Goal: Obtain resource: Download file/media

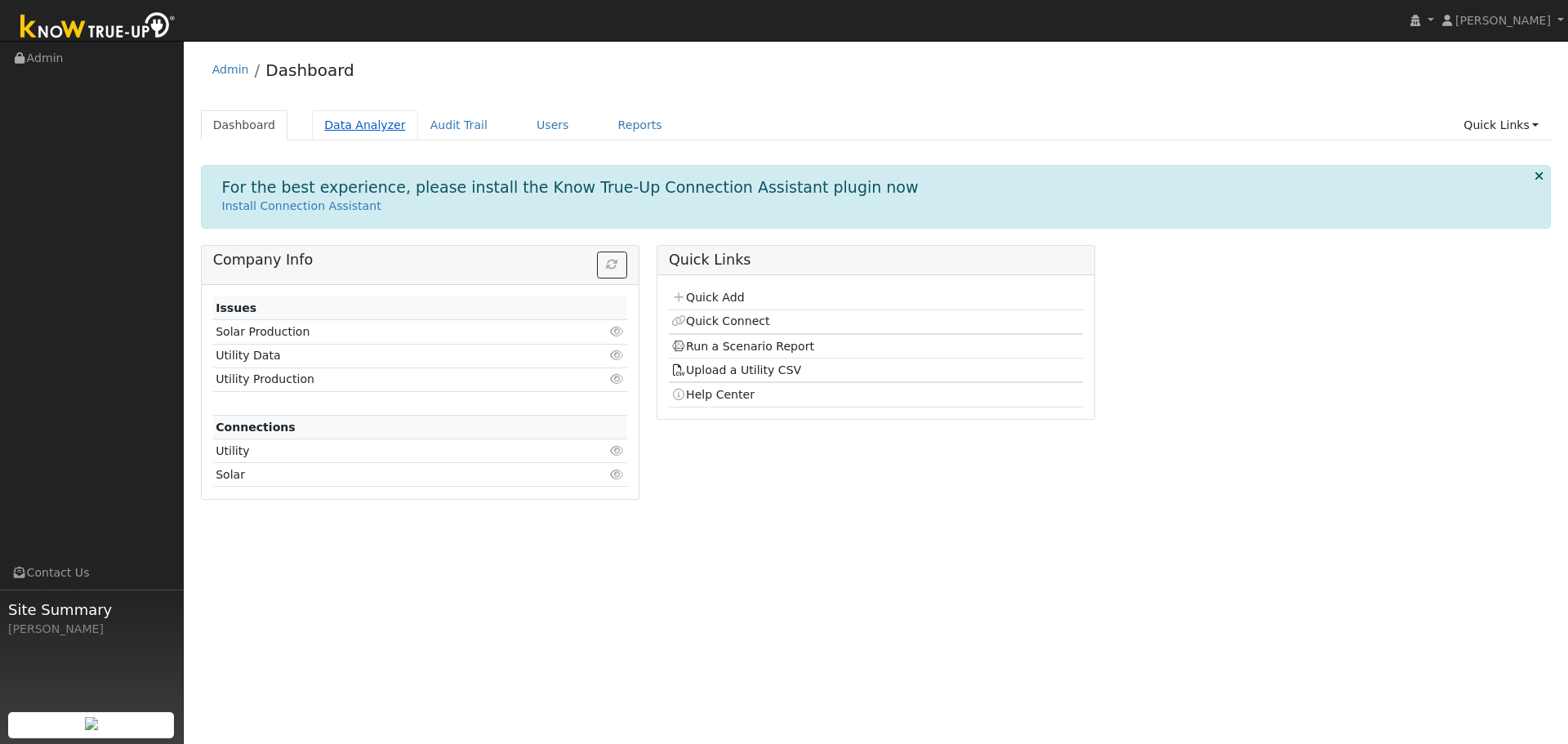
click at [347, 127] on link "Data Analyzer" at bounding box center [364, 126] width 106 height 31
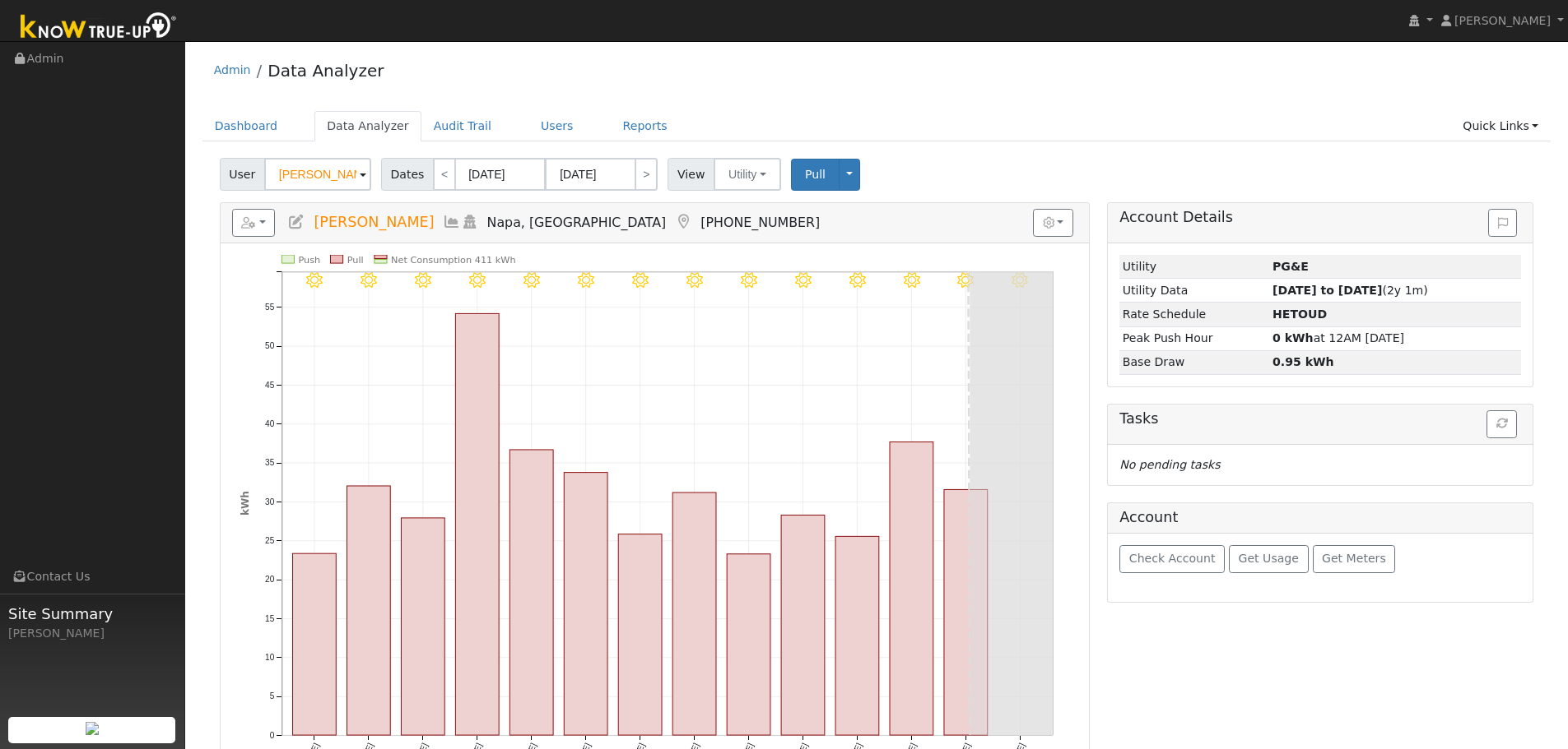
click at [324, 179] on input "[PERSON_NAME]" at bounding box center [317, 174] width 107 height 32
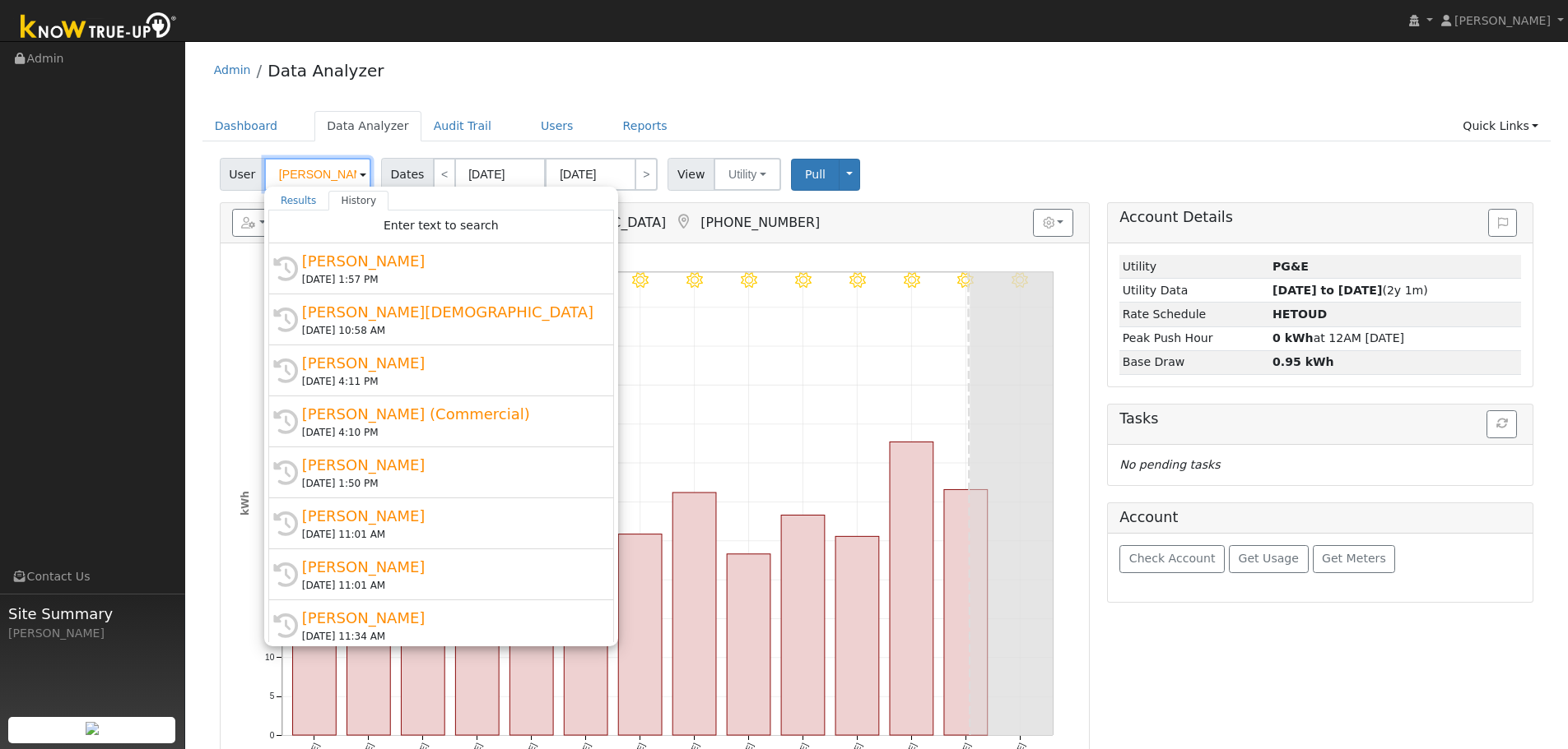
click at [324, 179] on input "[PERSON_NAME]" at bounding box center [317, 174] width 107 height 32
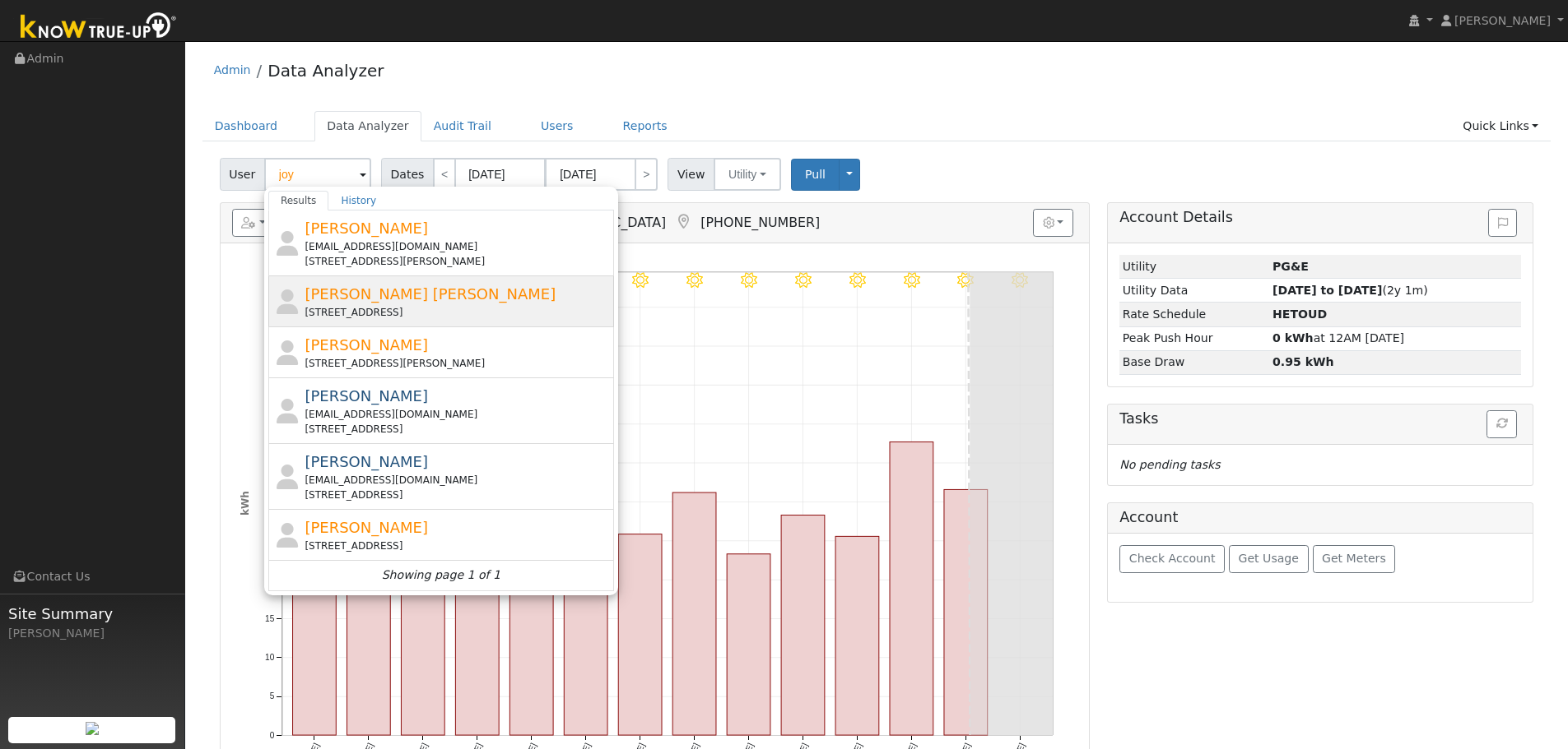
click at [381, 296] on span "[PERSON_NAME] [PERSON_NAME]" at bounding box center [429, 294] width 251 height 17
type input "[PERSON_NAME] [PERSON_NAME]"
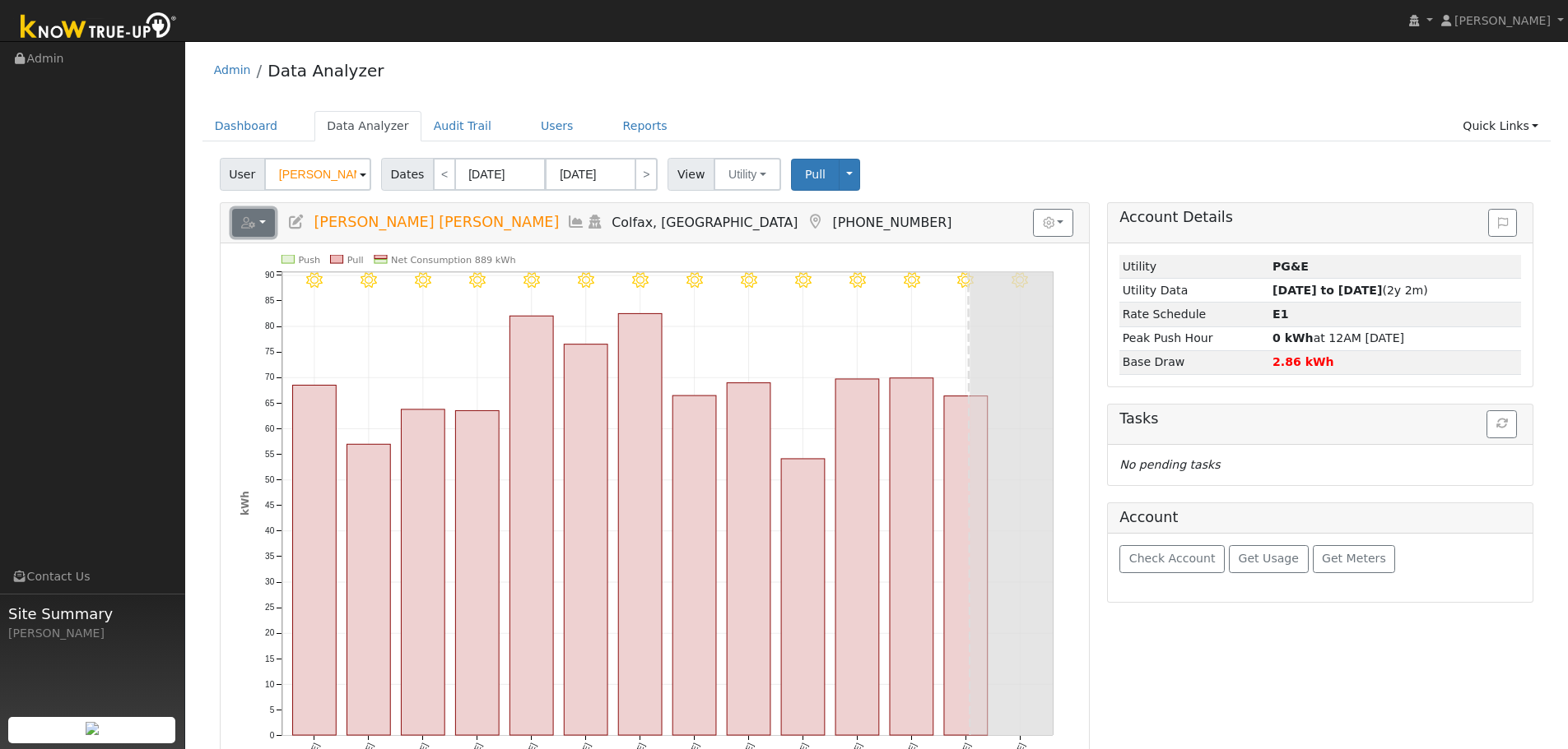
click at [266, 227] on button "button" at bounding box center [253, 222] width 44 height 28
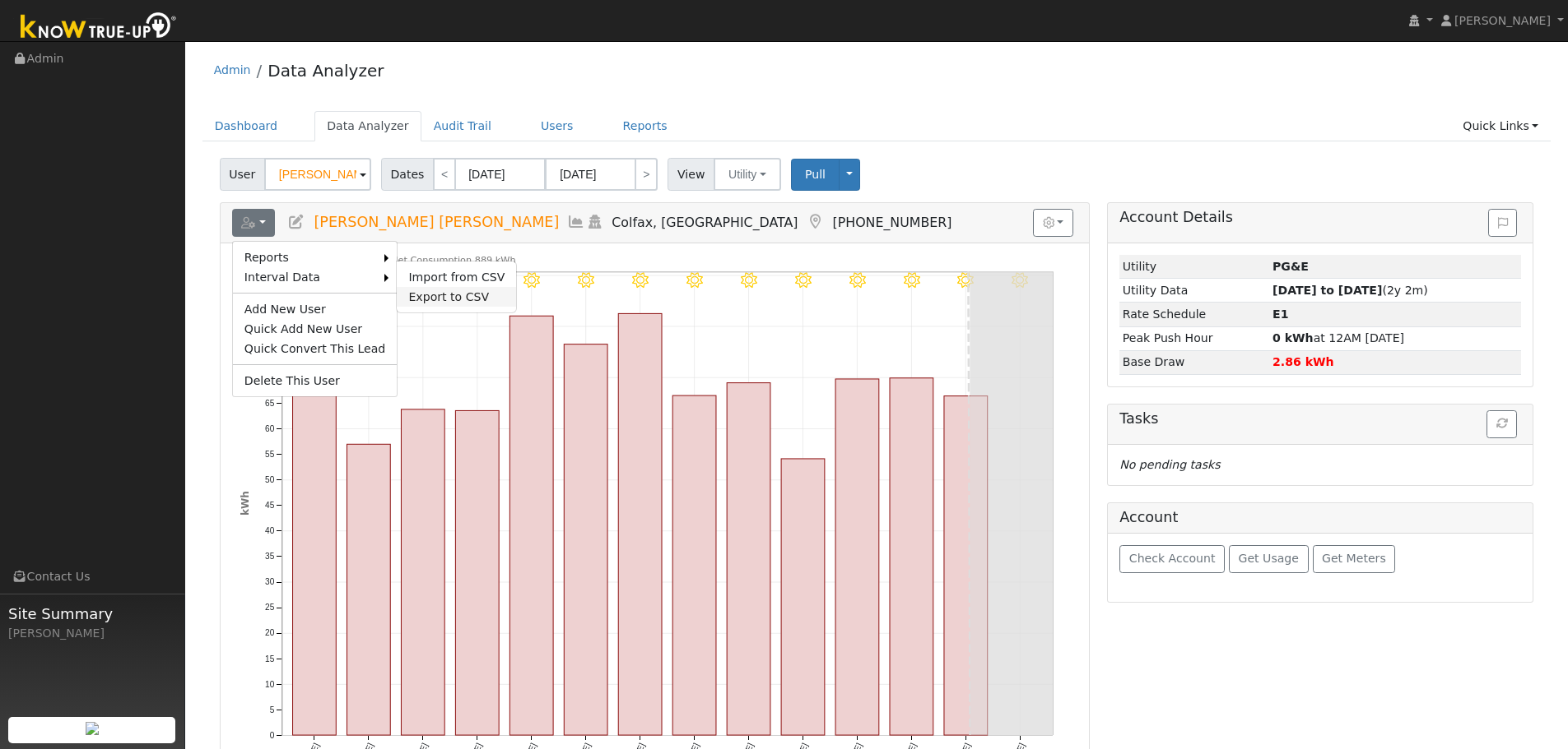
click at [476, 292] on link "Export to CSV" at bounding box center [456, 297] width 119 height 20
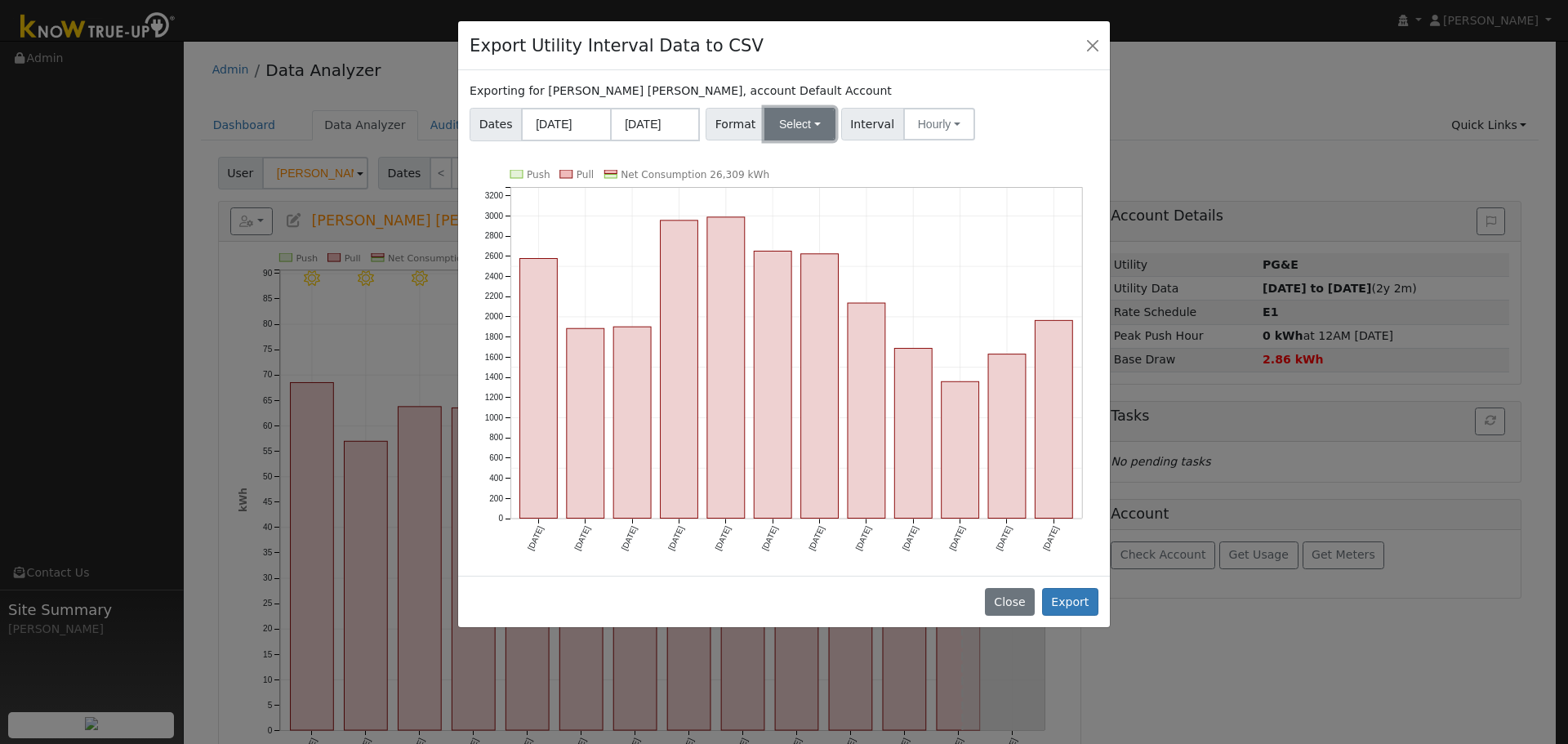
click at [800, 112] on button "Select" at bounding box center [800, 124] width 71 height 32
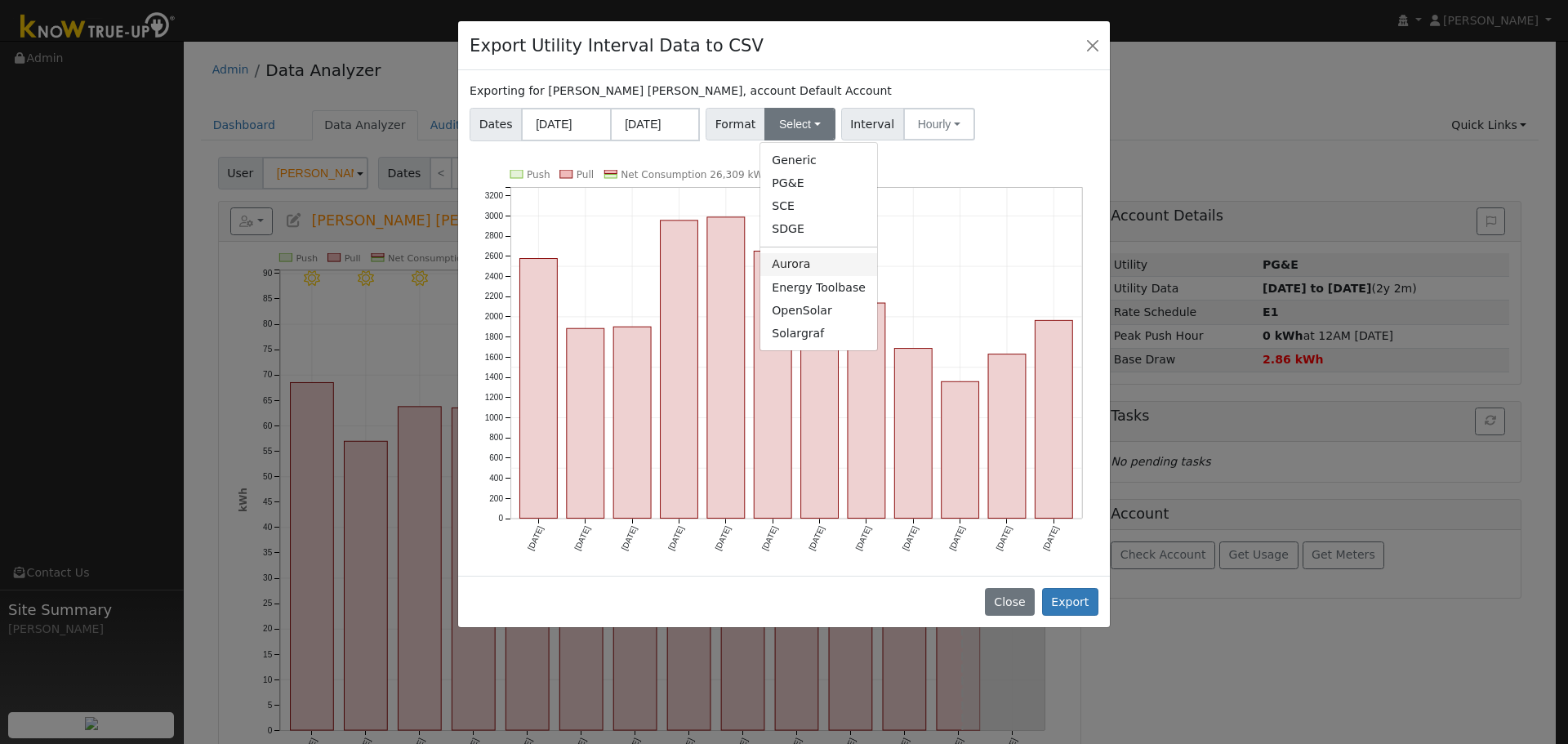
click at [823, 271] on link "Aurora" at bounding box center [819, 264] width 117 height 23
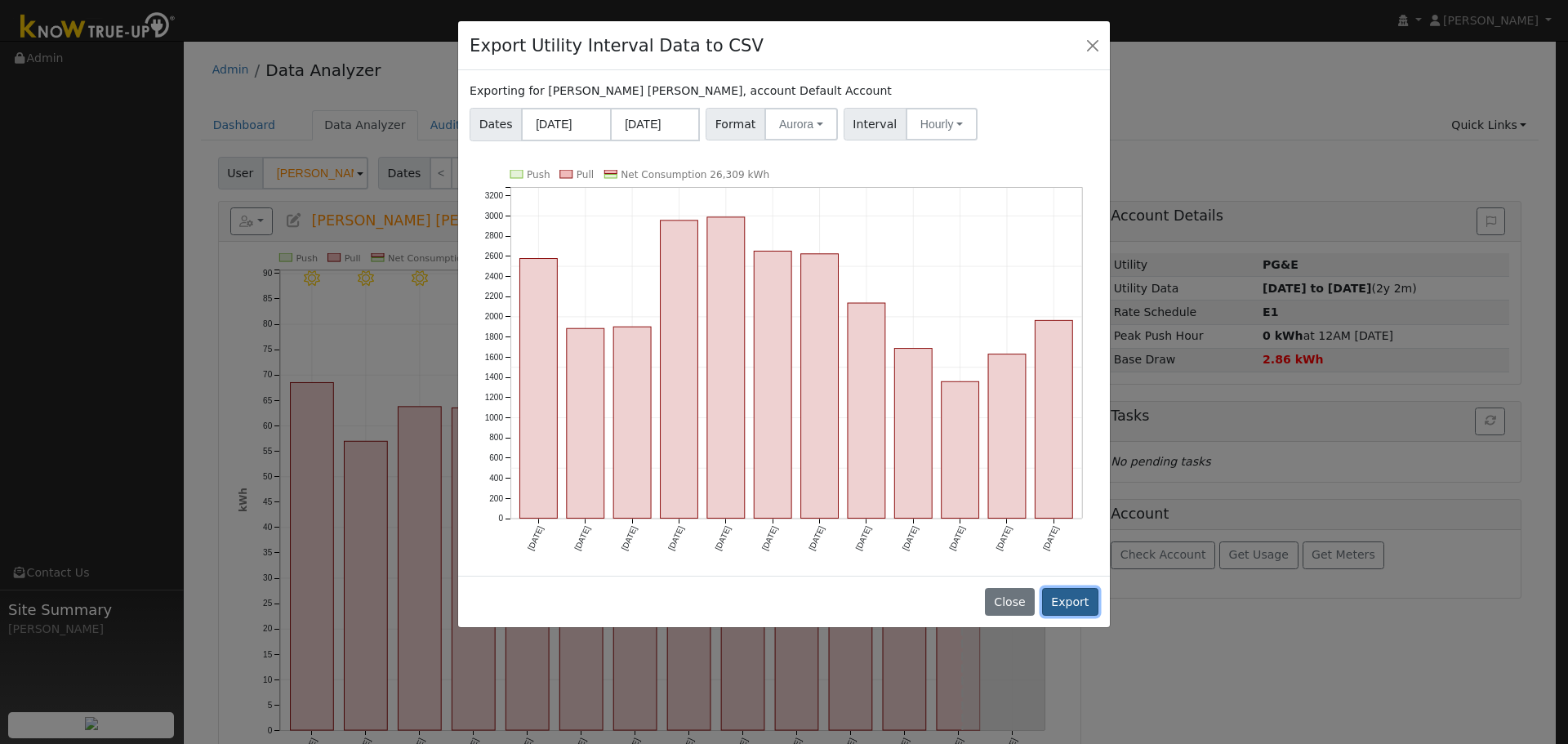
click at [1085, 597] on button "Export" at bounding box center [1070, 602] width 56 height 28
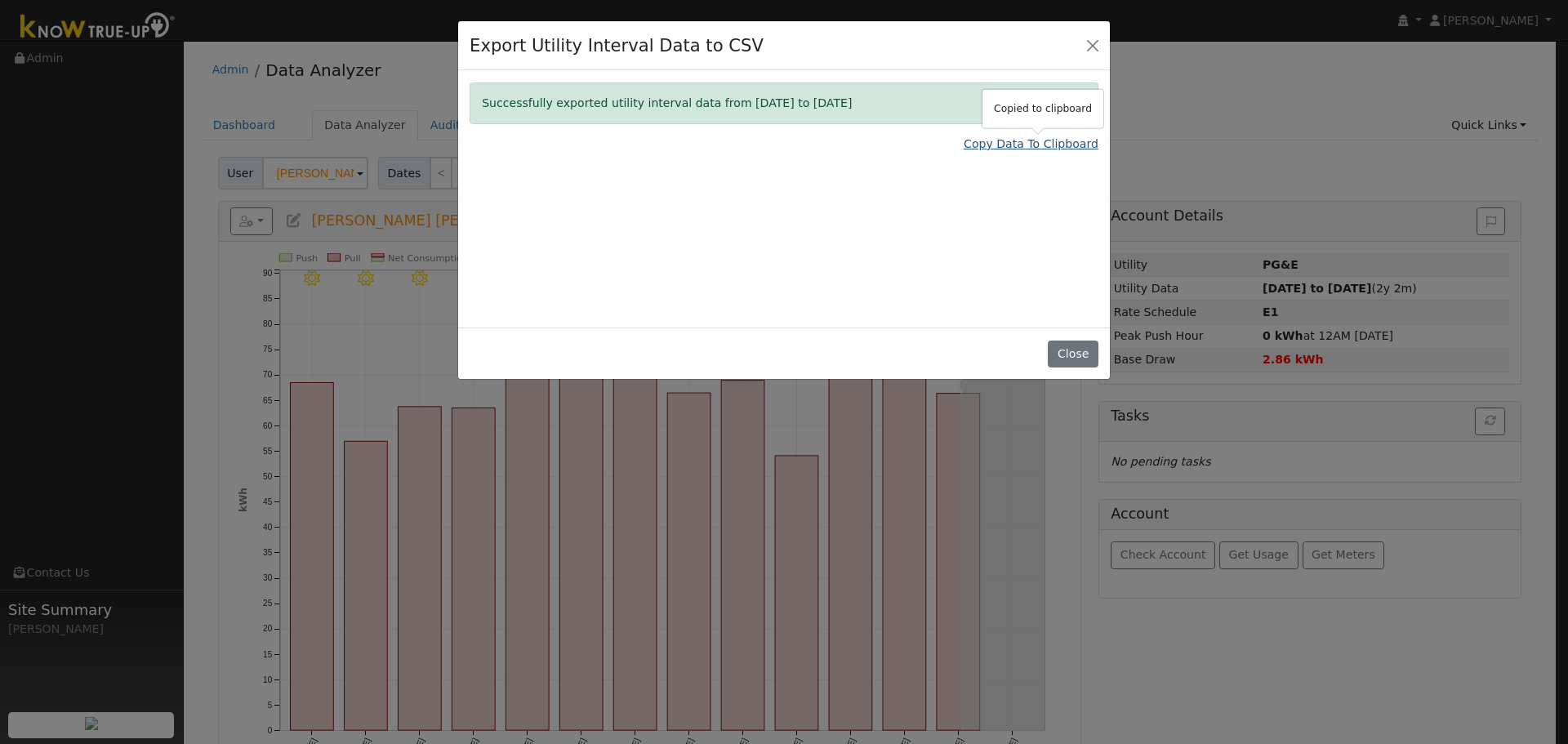
click at [1036, 147] on link "Copy Data To Clipboard" at bounding box center [1031, 144] width 135 height 17
